Goal: Task Accomplishment & Management: Manage account settings

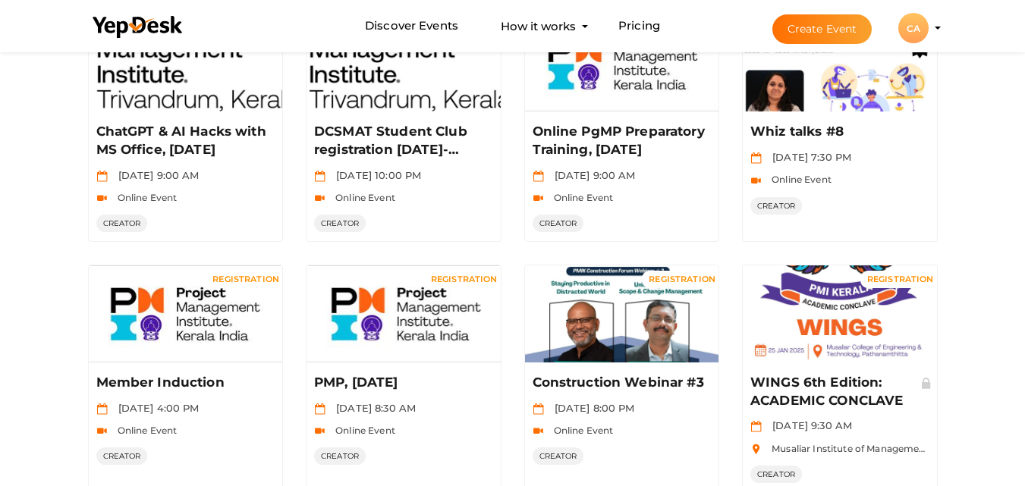
scroll to position [777, 0]
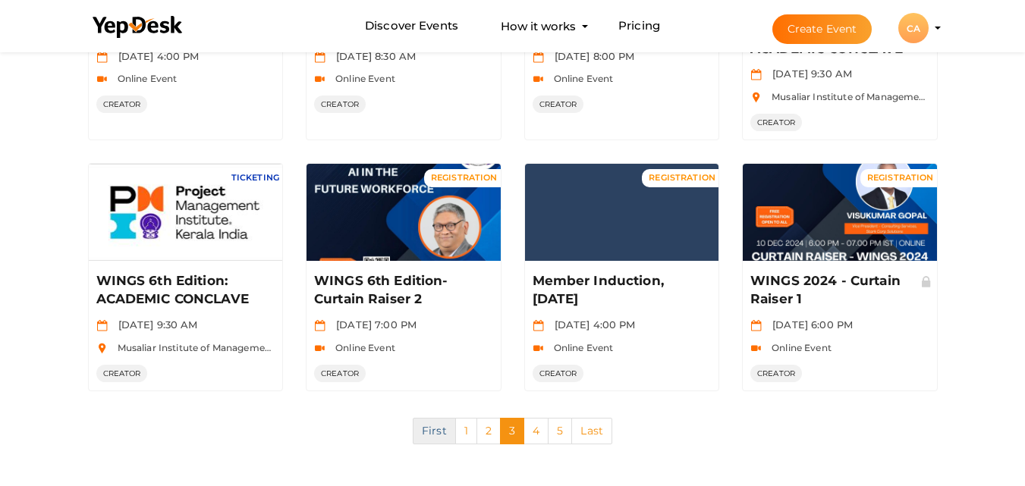
click at [438, 430] on link "First" at bounding box center [434, 431] width 43 height 27
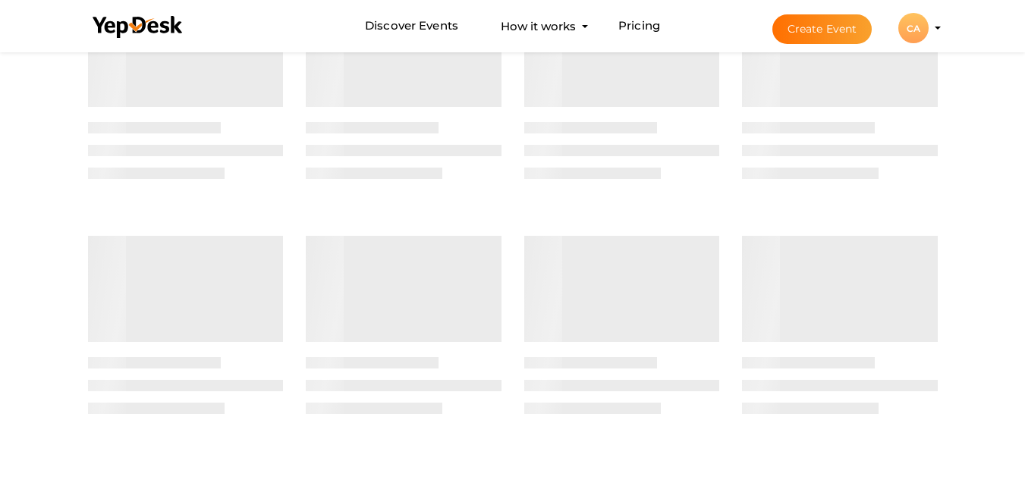
scroll to position [0, 0]
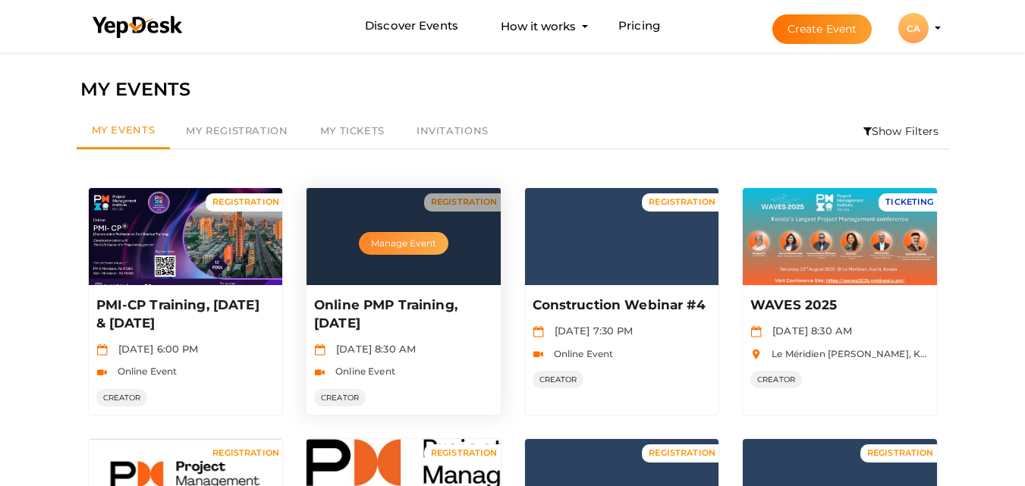
click at [386, 247] on button "Manage Event" at bounding box center [404, 243] width 90 height 23
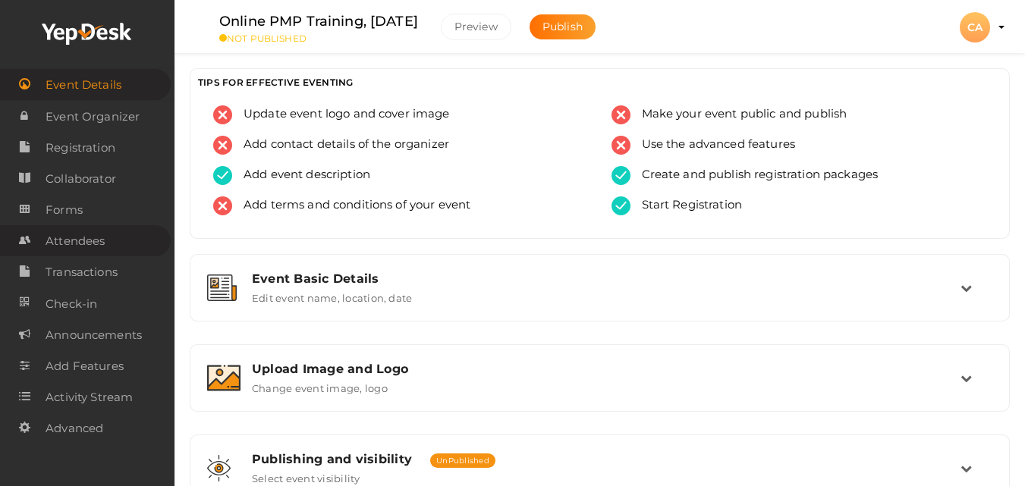
click at [74, 234] on span "Attendees" at bounding box center [75, 241] width 59 height 30
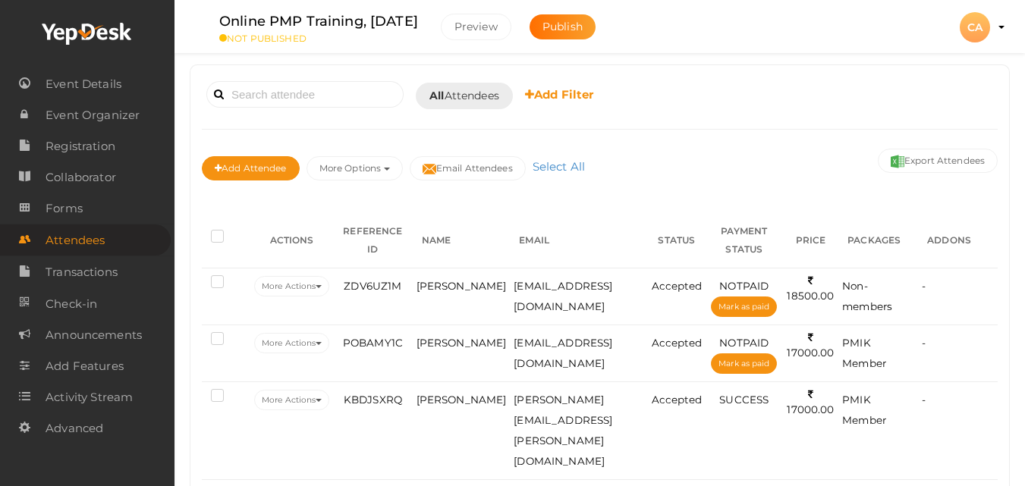
scroll to position [102, 0]
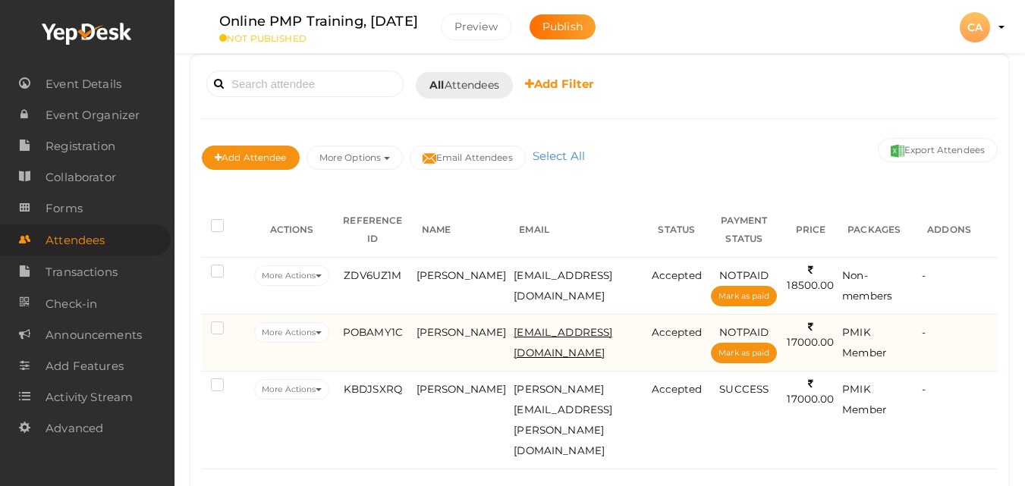
click at [530, 333] on span "[EMAIL_ADDRESS][DOMAIN_NAME]" at bounding box center [563, 342] width 99 height 33
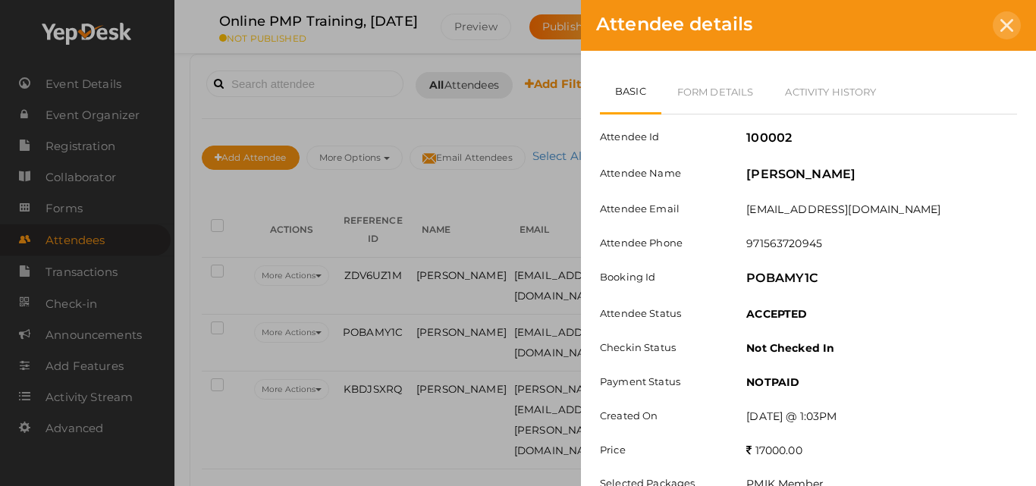
click at [1016, 26] on div at bounding box center [1007, 25] width 28 height 28
